Goal: Task Accomplishment & Management: Use online tool/utility

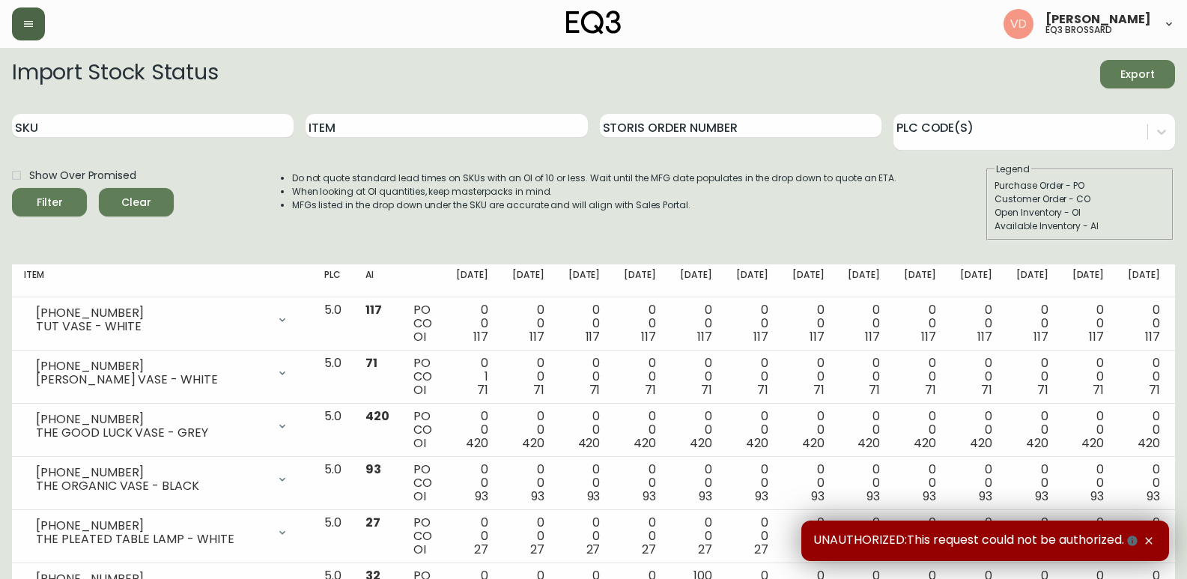
click at [25, 16] on button "button" at bounding box center [28, 23] width 33 height 33
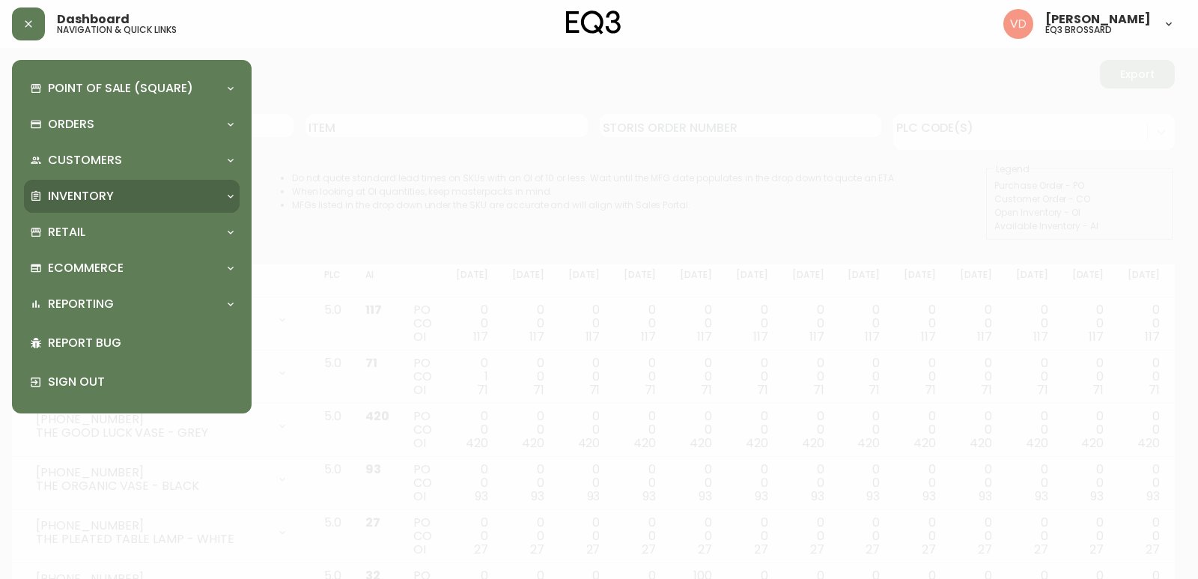
click at [102, 201] on p "Inventory" at bounding box center [81, 196] width 66 height 16
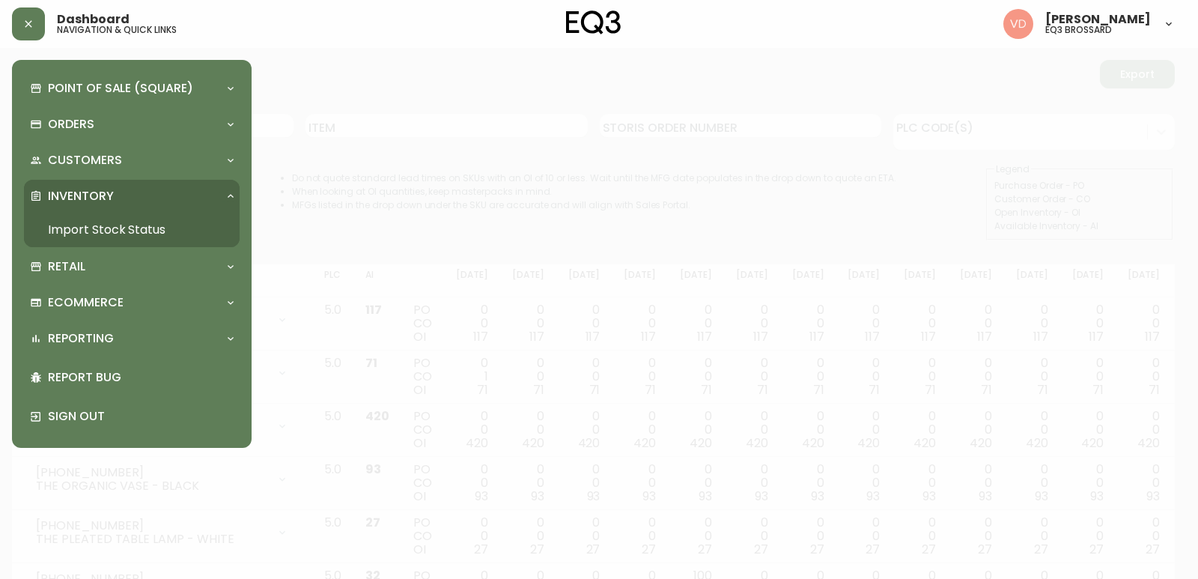
click at [117, 232] on link "Import Stock Status" at bounding box center [132, 230] width 216 height 34
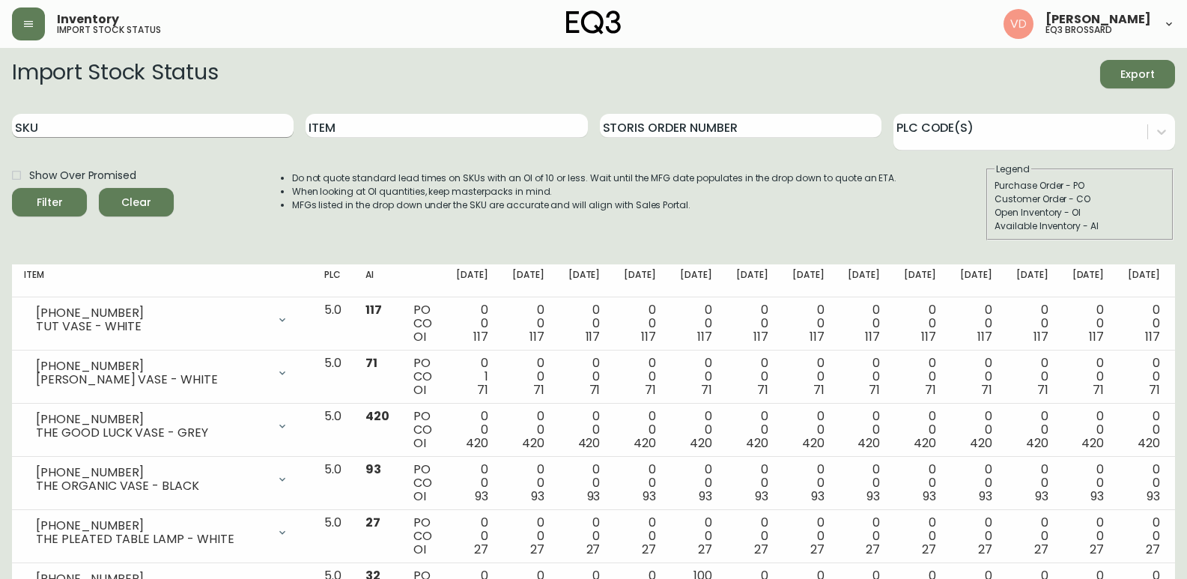
click at [94, 120] on input "SKU" at bounding box center [153, 126] width 282 height 24
paste input "[PHONE_NUMBER]"
click at [12, 188] on button "Filter" at bounding box center [49, 202] width 75 height 28
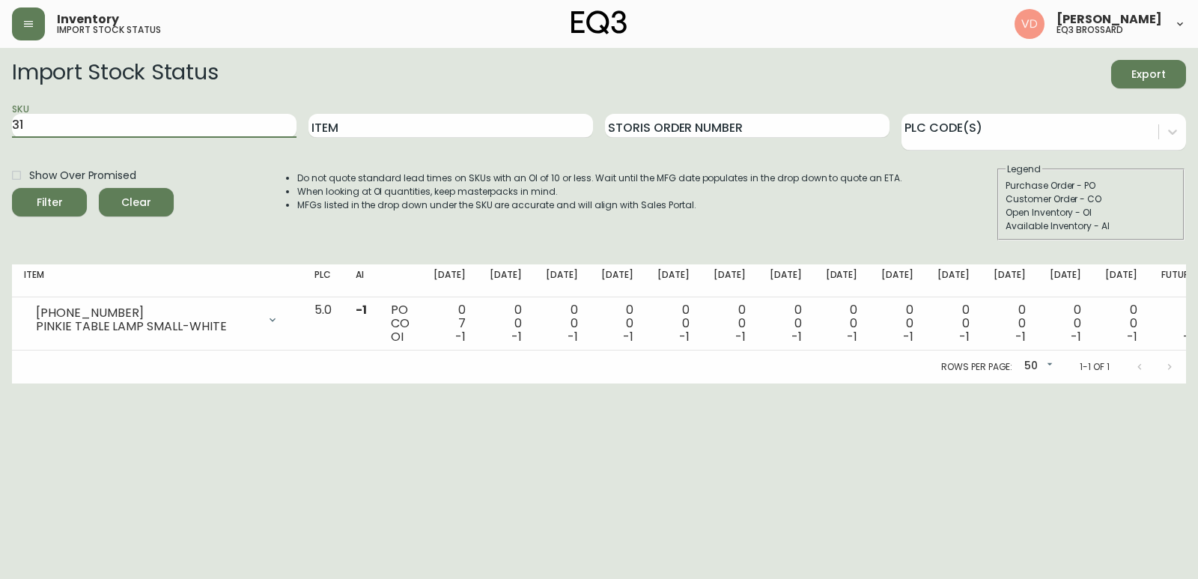
type input "3"
click at [12, 188] on button "Filter" at bounding box center [49, 202] width 75 height 28
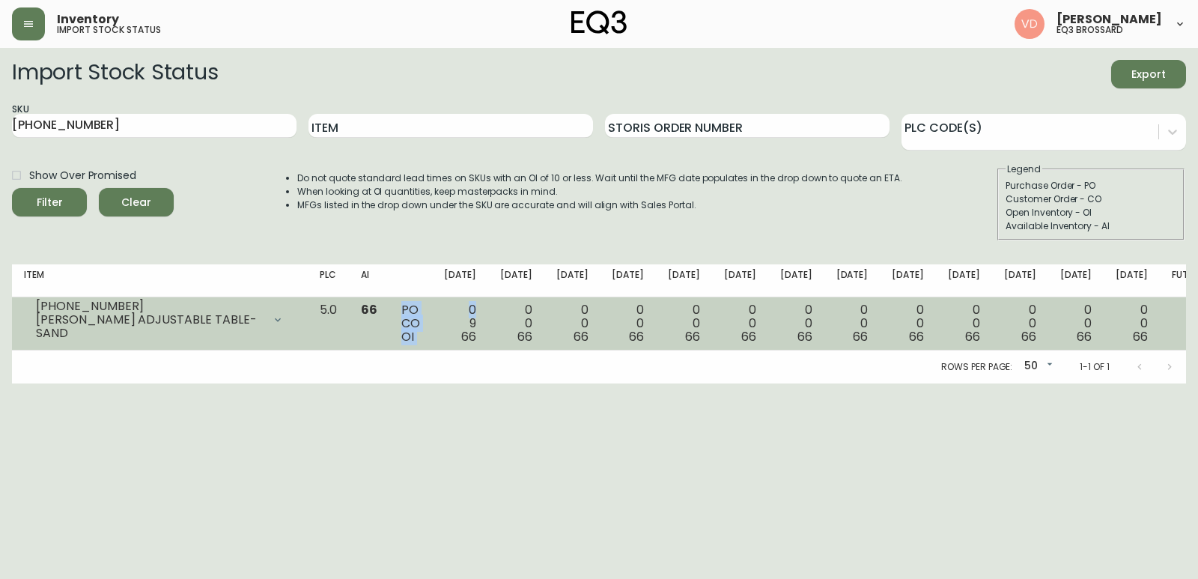
drag, startPoint x: 457, startPoint y: 312, endPoint x: 529, endPoint y: 303, distance: 72.4
click at [529, 303] on tr "[PHONE_NUMBER] [PERSON_NAME] ADJUSTABLE TABLE-SAND Opening Balance 75 ( [DATE] …" at bounding box center [614, 323] width 1204 height 53
click at [488, 309] on td "0 9 66" at bounding box center [460, 323] width 56 height 53
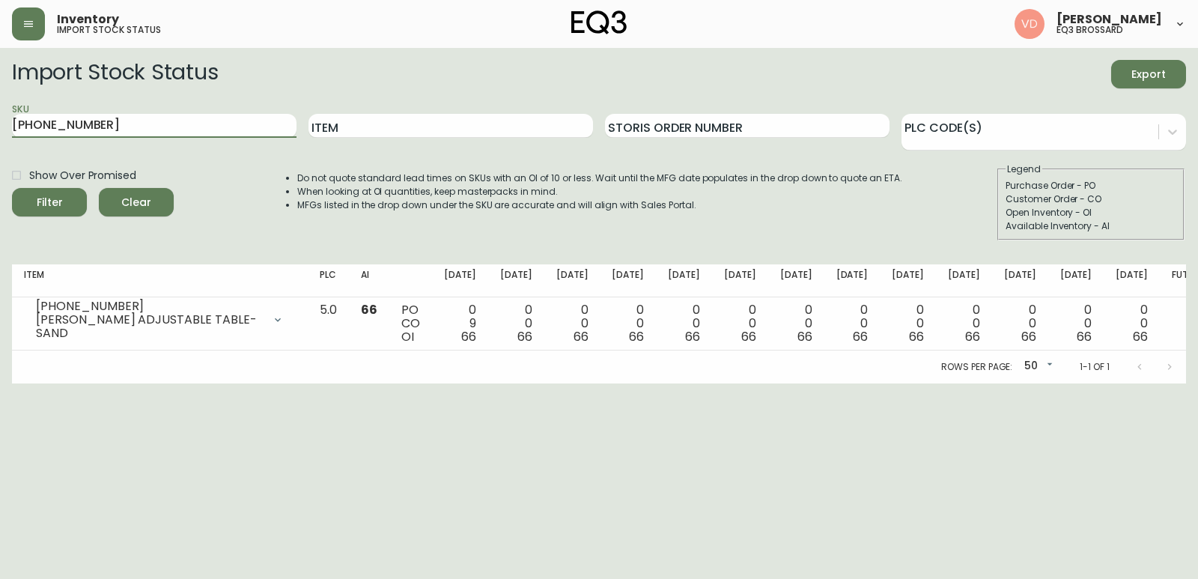
drag, startPoint x: 105, startPoint y: 119, endPoint x: 0, endPoint y: 96, distance: 107.4
click at [0, 96] on main "Import Stock Status Export SKU [PHONE_NUMBER] Item Storis Order Number PLC Code…" at bounding box center [599, 215] width 1198 height 335
paste input "180-403"
type input "[PHONE_NUMBER]"
click at [12, 188] on button "Filter" at bounding box center [49, 202] width 75 height 28
